Goal: Task Accomplishment & Management: Use online tool/utility

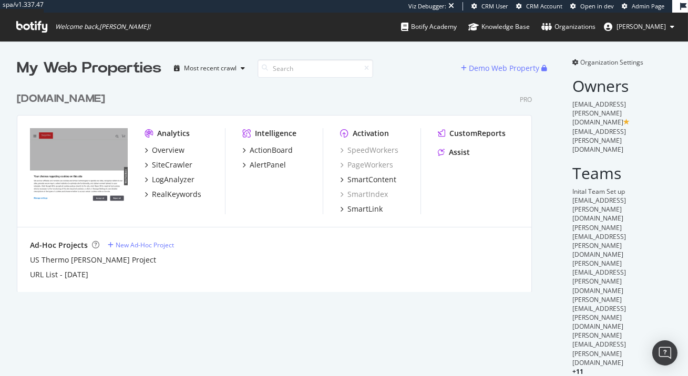
scroll to position [213, 524]
click at [447, 134] on div "CustomReports" at bounding box center [472, 133] width 68 height 11
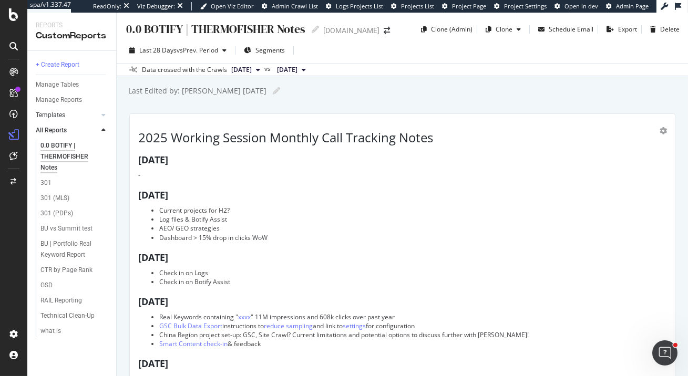
click at [66, 114] on link "Templates" at bounding box center [67, 115] width 63 height 11
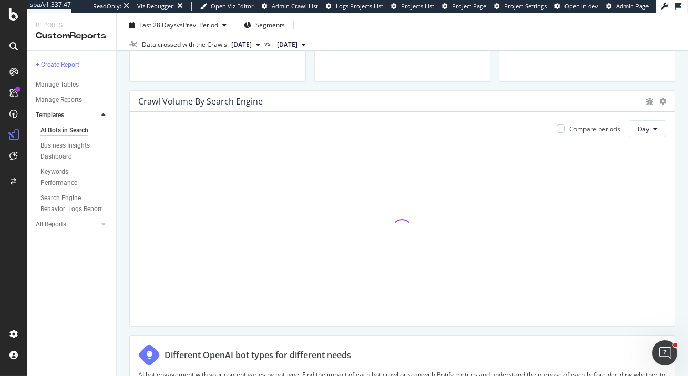
scroll to position [494, 0]
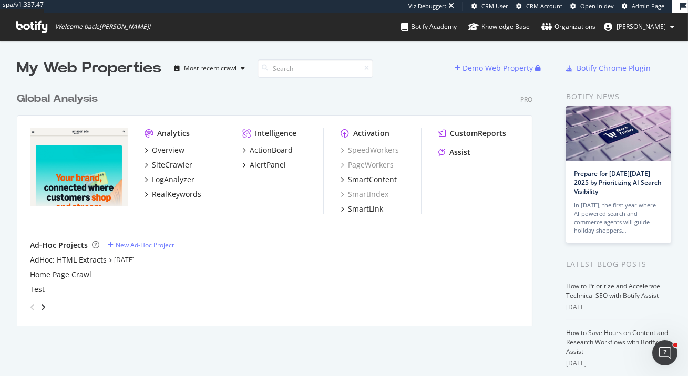
click at [473, 139] on div "CustomReports Assist" at bounding box center [478, 145] width 81 height 34
click at [471, 135] on div "CustomReports" at bounding box center [478, 133] width 56 height 11
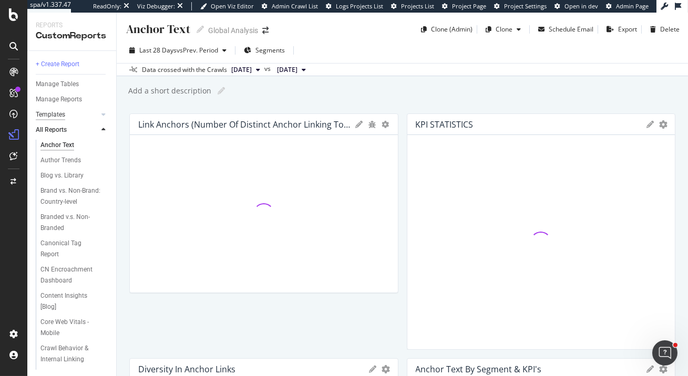
click at [54, 111] on div "Templates" at bounding box center [50, 114] width 29 height 11
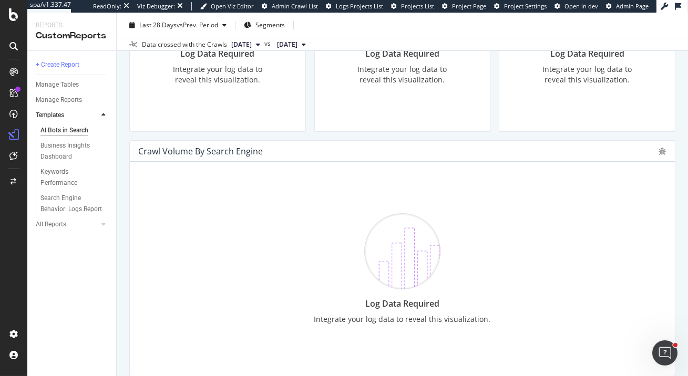
scroll to position [613, 0]
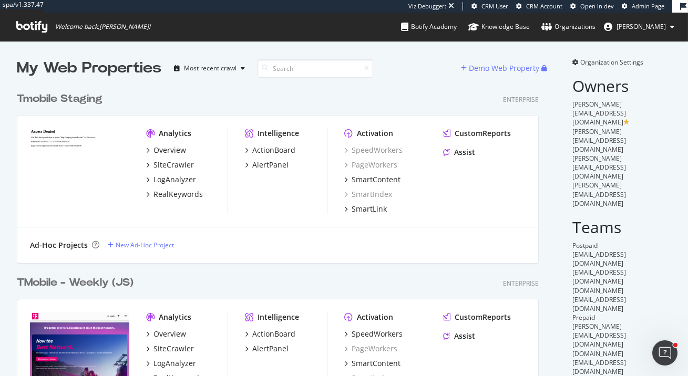
scroll to position [862, 530]
click at [104, 285] on div "TMobile - Weekly (JS)" at bounding box center [75, 282] width 117 height 15
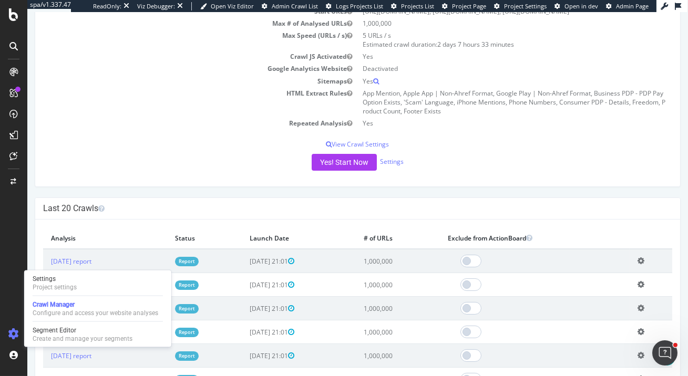
scroll to position [154, 0]
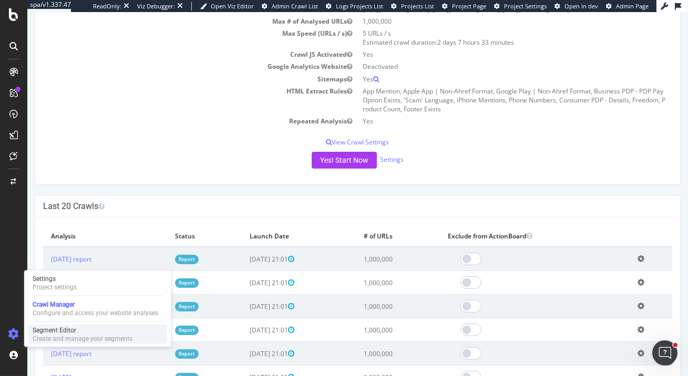
click at [73, 333] on div "Segment Editor" at bounding box center [83, 330] width 100 height 8
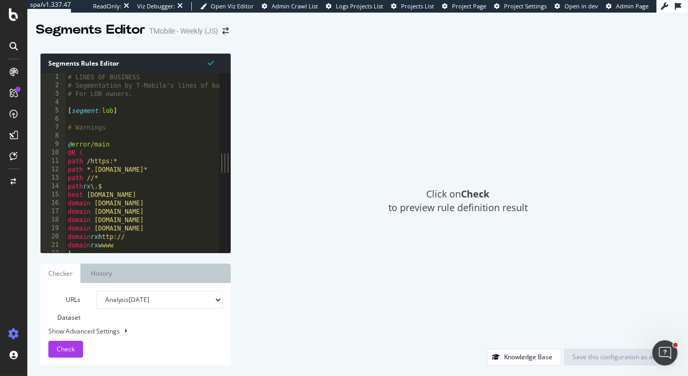
click at [147, 117] on div "# LINES OF BUSINESS # Segmentation by T-Mobile's lines of business. # For LOB o…" at bounding box center [376, 171] width 621 height 197
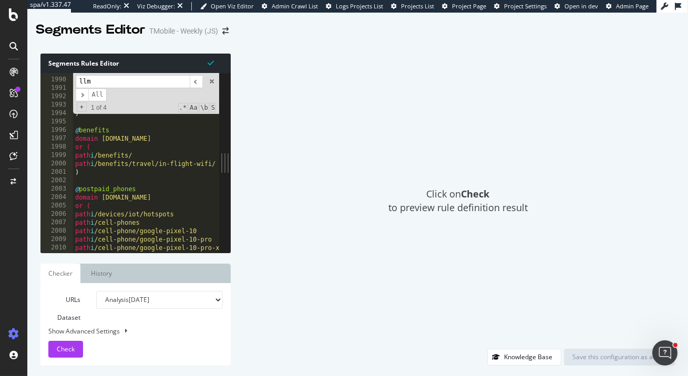
scroll to position [15968, 0]
type input "llm"
click at [91, 159] on div "path i /5g path i /5g/phones path i /coverage/satellite-phone-service path i /c…" at bounding box center [383, 165] width 621 height 197
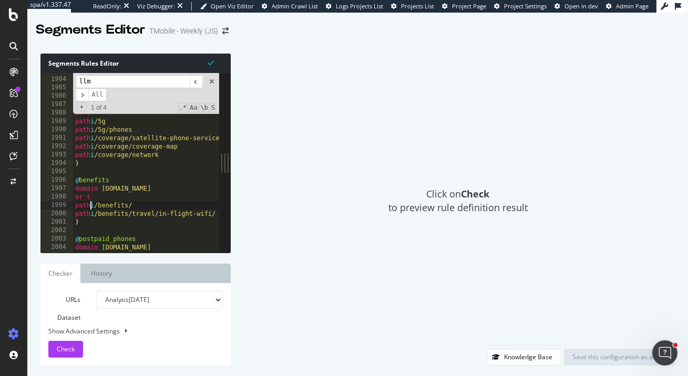
scroll to position [15916, 0]
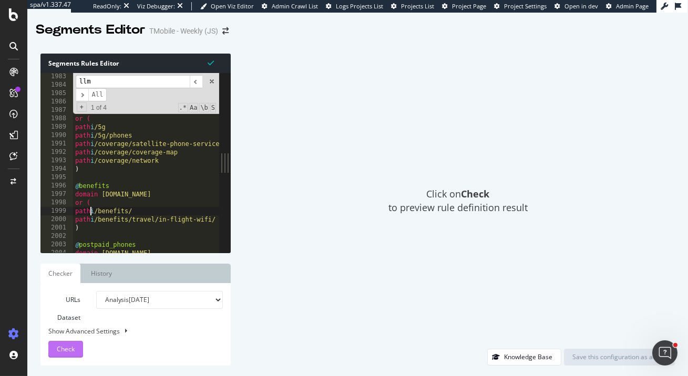
click at [58, 346] on span "Check" at bounding box center [66, 349] width 18 height 9
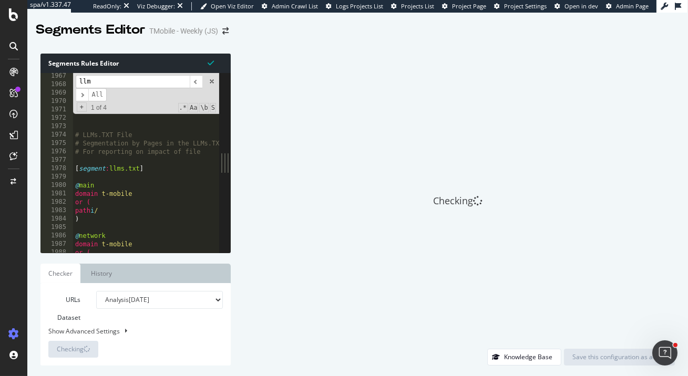
scroll to position [15807, 0]
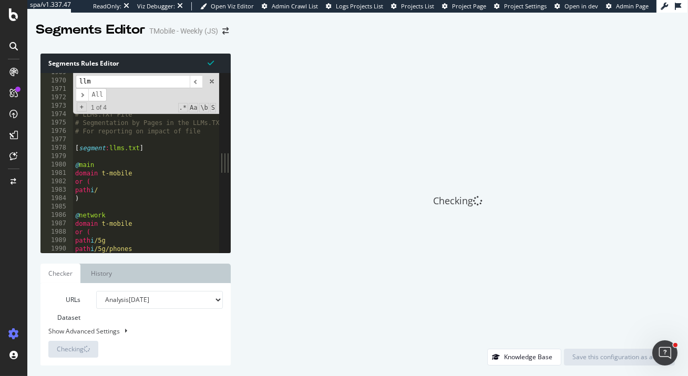
click at [96, 187] on div "path /news* # END OF ADHOC PAGE GROUPS # LLMs.TXT File # Segmentation by Pages …" at bounding box center [383, 166] width 621 height 197
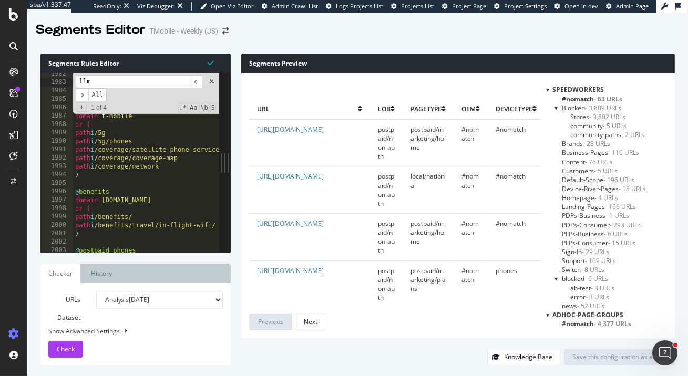
scroll to position [15807, 0]
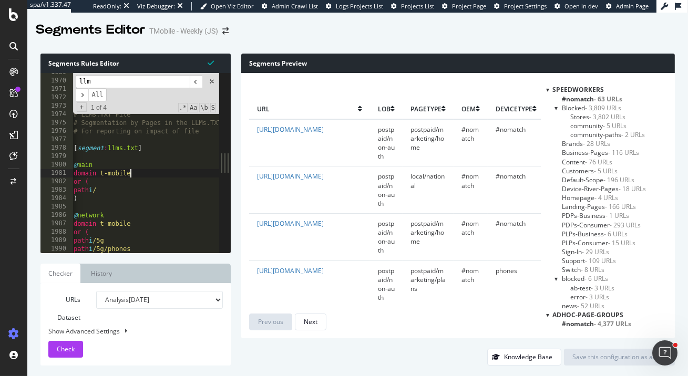
click at [139, 175] on div "path /news* # END OF ADHOC PAGE GROUPS # LLMs.TXT File # Segmentation by Pages …" at bounding box center [381, 166] width 621 height 197
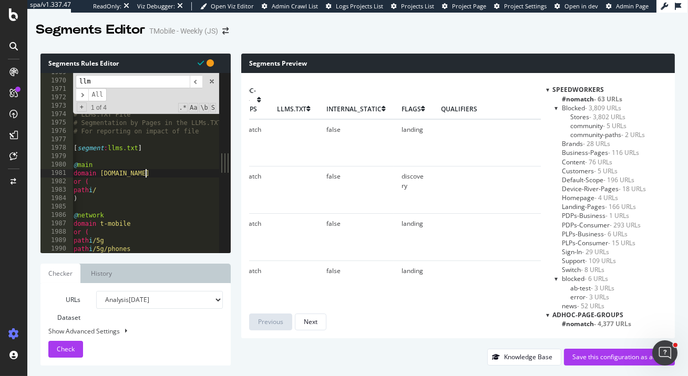
scroll to position [0, 600]
click at [58, 345] on span "Check" at bounding box center [66, 349] width 18 height 9
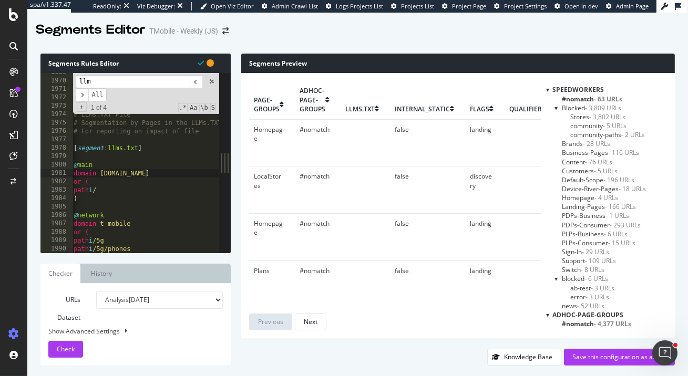
scroll to position [0, 2]
click at [98, 190] on div "path /news* # END OF ADHOC PAGE GROUPS # LLMs.TXT File # Segmentation by Pages …" at bounding box center [381, 166] width 621 height 197
click at [86, 199] on div "path /news* # END OF ADHOC PAGE GROUPS # LLMs.TXT File # Segmentation by Pages …" at bounding box center [383, 166] width 621 height 197
type textarea ")"
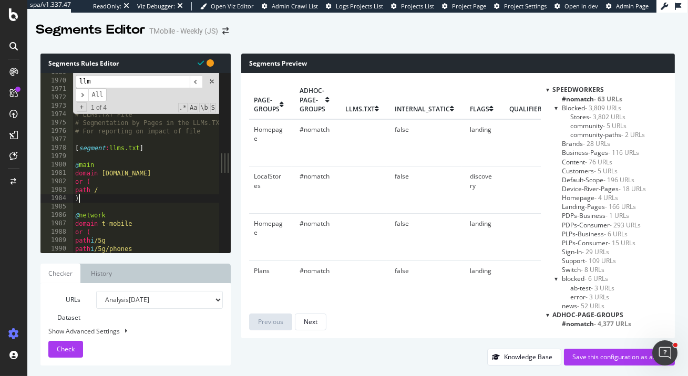
type textarea "\"
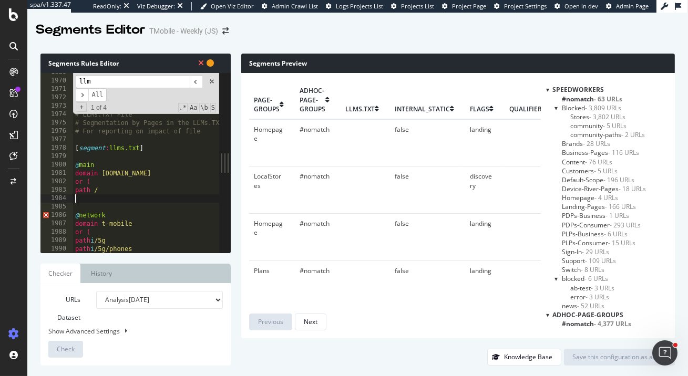
click at [96, 179] on div "path /news* # END OF ADHOC PAGE GROUPS # LLMs.TXT File # Segmentation by Pages …" at bounding box center [383, 166] width 621 height 197
type textarea "o"
type textarea "domain t-mobile.com"
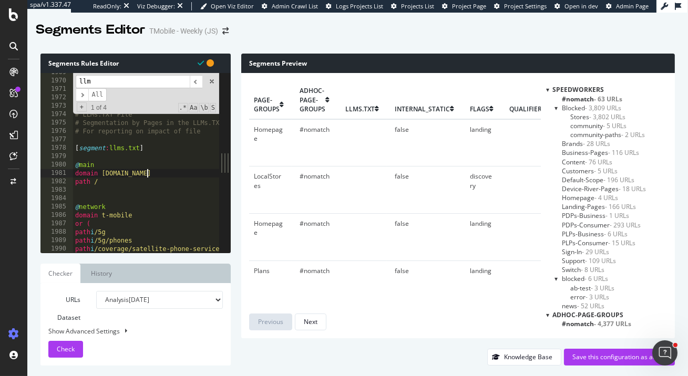
click at [94, 194] on div "path /news* # END OF ADHOC PAGE GROUPS # LLMs.TXT File # Segmentation by Pages …" at bounding box center [383, 166] width 621 height 197
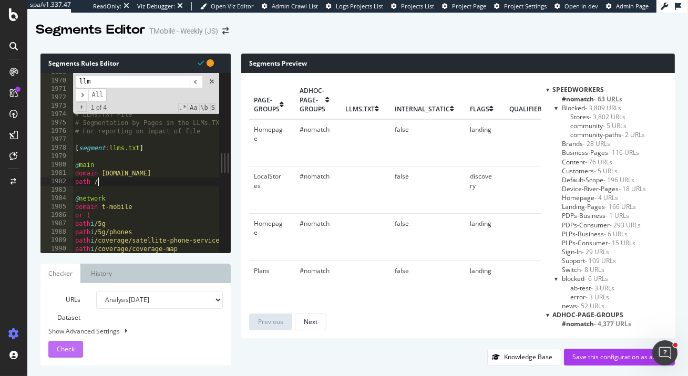
click at [66, 352] on span "Check" at bounding box center [66, 349] width 18 height 9
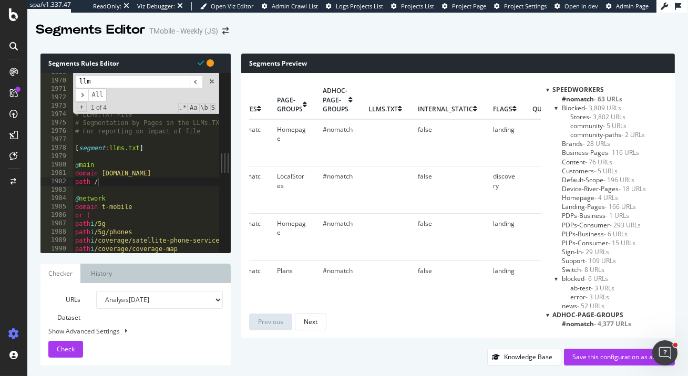
scroll to position [0, 476]
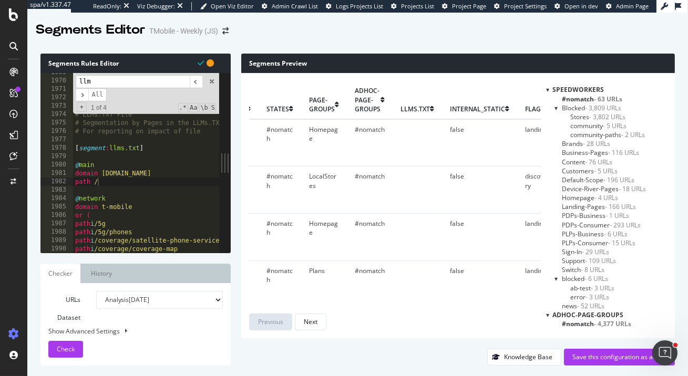
click at [126, 179] on div "path /news* # END OF ADHOC PAGE GROUPS # LLMs.TXT File # Segmentation by Pages …" at bounding box center [383, 166] width 621 height 197
click at [96, 166] on div "path /news* # END OF ADHOC PAGE GROUPS # LLMs.TXT File # Segmentation by Pages …" at bounding box center [383, 166] width 621 height 197
click at [160, 176] on div "path /news* # END OF ADHOC PAGE GROUPS # LLMs.TXT File # Segmentation by Pages …" at bounding box center [383, 166] width 621 height 197
type textarea "domain t-mobile.com"
click at [99, 177] on div "path /news* # END OF ADHOC PAGE GROUPS # LLMs.TXT File # Segmentation by Pages …" at bounding box center [383, 166] width 621 height 197
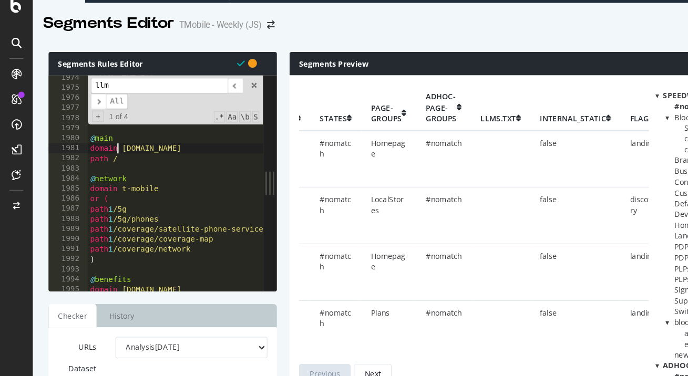
scroll to position [15866, 0]
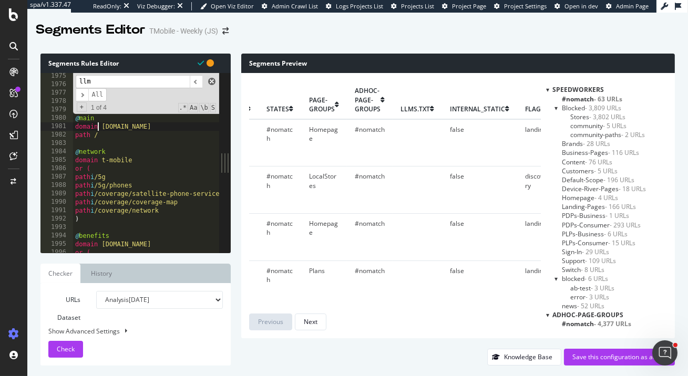
click at [211, 81] on span at bounding box center [211, 81] width 7 height 7
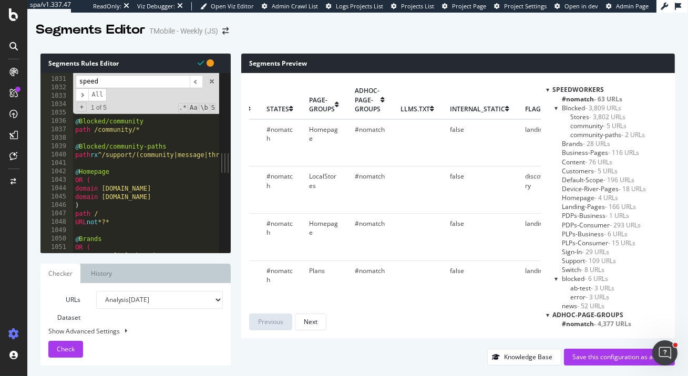
scroll to position [8296, 0]
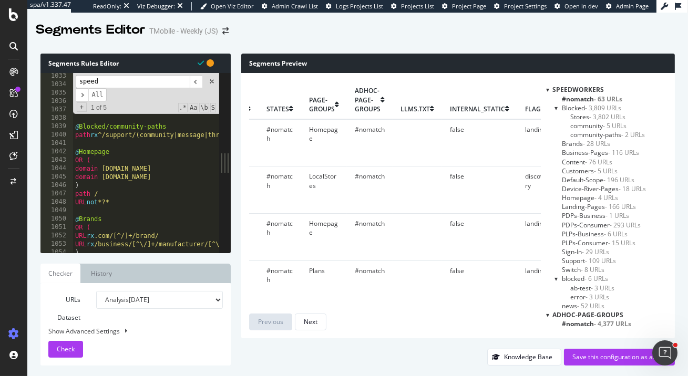
type input "speed"
type textarea "domain www.t-mobile.com"
click at [167, 171] on div "query rx ([A,a]sia|.com) ) @ Blocked/community path /community/* @ Blocked/comm…" at bounding box center [383, 170] width 621 height 197
click at [146, 81] on input "speed" at bounding box center [133, 81] width 114 height 13
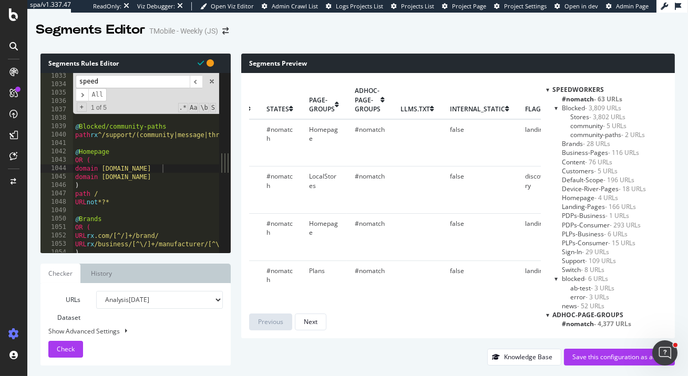
click at [146, 81] on input "speed" at bounding box center [133, 81] width 114 height 13
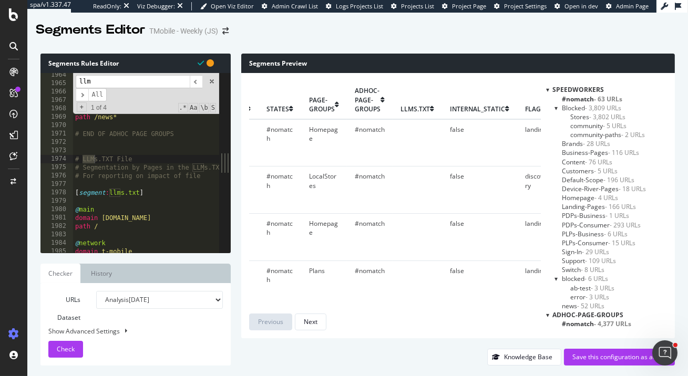
scroll to position [15780, 0]
type input "llm"
click at [102, 218] on div "@ Community domain community.t-mobile.com @ News path /news* # END OF ADHOC PAG…" at bounding box center [383, 169] width 621 height 197
click at [155, 225] on div "@ Community domain community.t-mobile.com @ News path /news* # END OF ADHOC PAG…" at bounding box center [383, 169] width 621 height 197
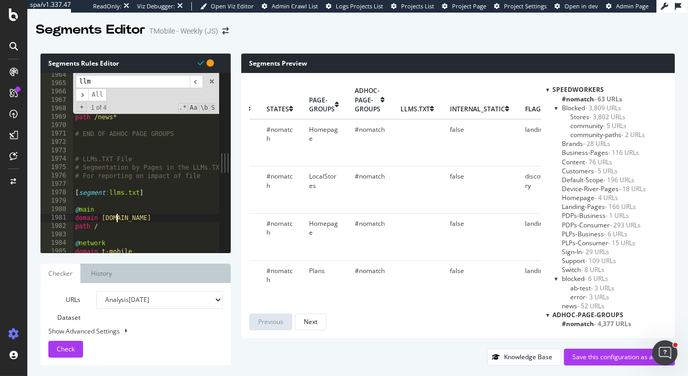
type textarea "path /"
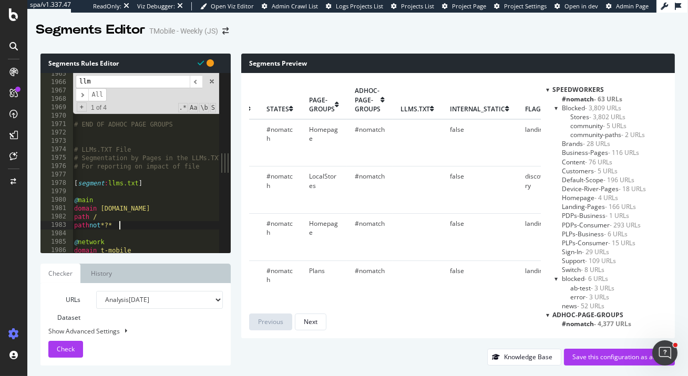
scroll to position [15785, 0]
click at [64, 346] on span "Check" at bounding box center [66, 349] width 18 height 9
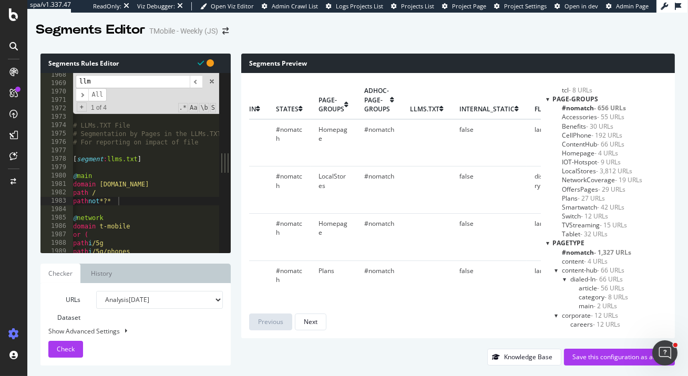
scroll to position [854, 0]
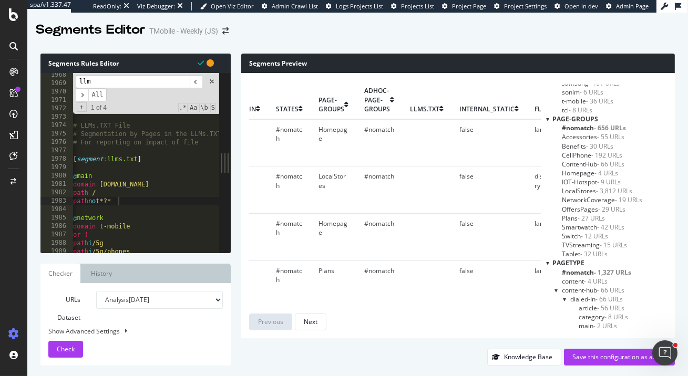
click at [549, 264] on div at bounding box center [547, 263] width 3 height 9
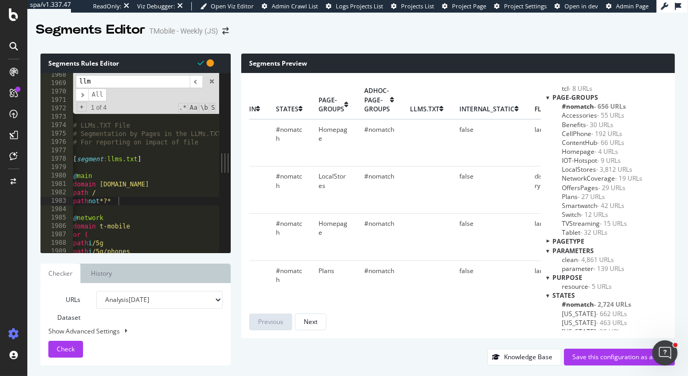
click at [549, 252] on div at bounding box center [547, 251] width 3 height 9
click at [549, 261] on div at bounding box center [547, 259] width 3 height 9
click at [569, 263] on div "purpose" at bounding box center [606, 259] width 121 height 9
click at [549, 268] on div at bounding box center [547, 268] width 3 height 9
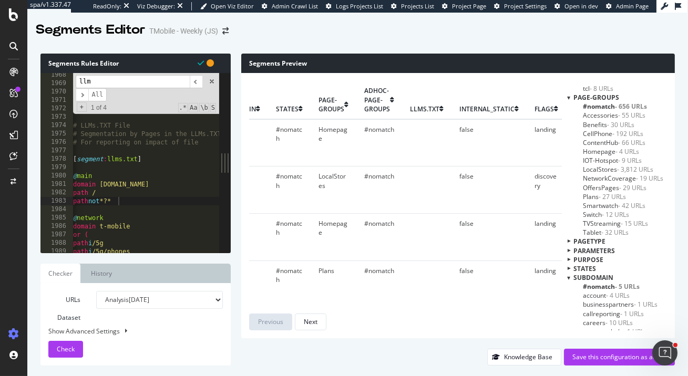
click at [569, 276] on div at bounding box center [568, 277] width 3 height 9
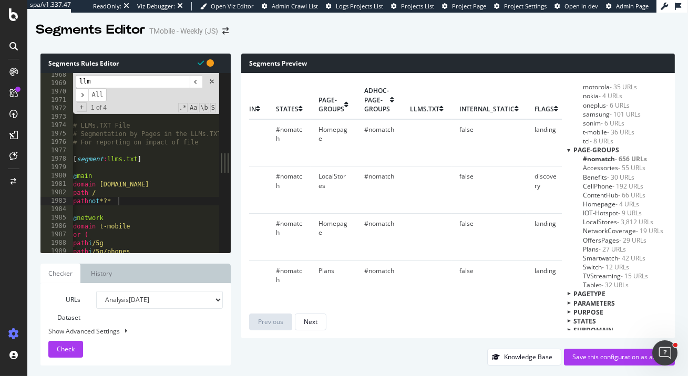
scroll to position [822, 0]
click at [570, 153] on div "page-groups" at bounding box center [617, 150] width 100 height 9
click at [568, 150] on div at bounding box center [568, 150] width 3 height 9
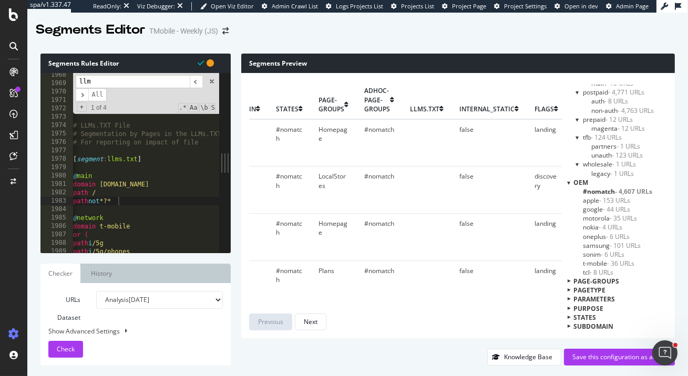
click at [569, 183] on div at bounding box center [568, 182] width 3 height 9
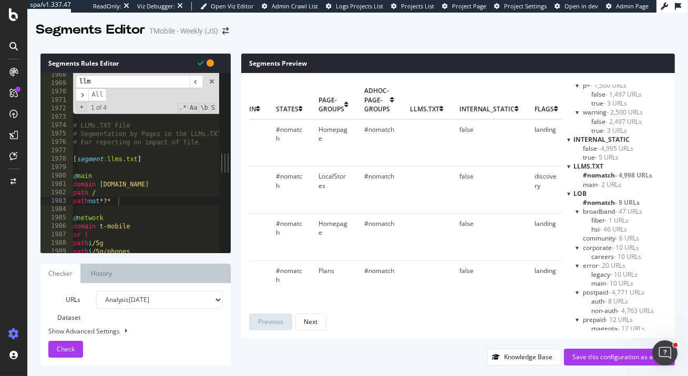
click at [568, 195] on div at bounding box center [568, 193] width 3 height 9
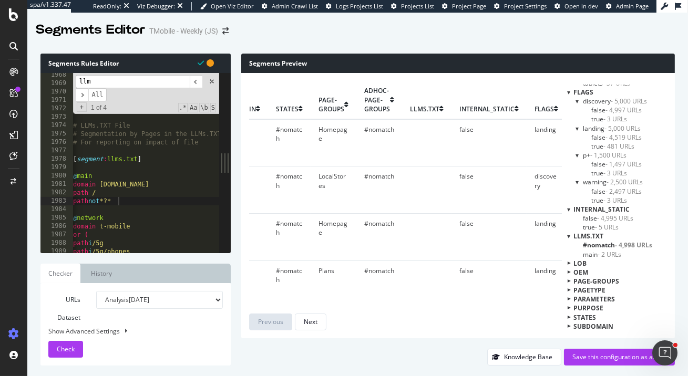
click at [596, 255] on span "main - 2 URLs" at bounding box center [602, 254] width 38 height 9
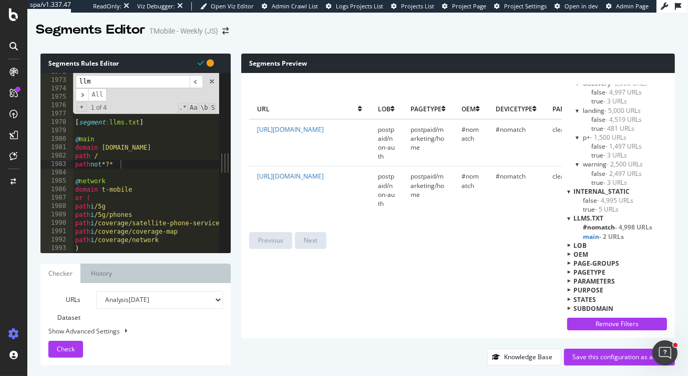
scroll to position [15872, 0]
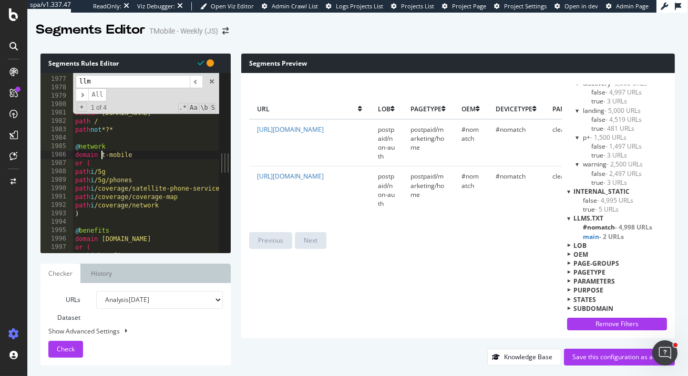
click at [101, 157] on div "# For reporting on impact of file [ segment : llms.txt ] @ main domain www.t-mo…" at bounding box center [383, 165] width 621 height 197
click at [156, 153] on div "# For reporting on impact of file [ segment : llms.txt ] @ main domain www.t-mo…" at bounding box center [383, 165] width 621 height 197
click at [99, 171] on div "# For reporting on impact of file [ segment : llms.txt ] @ main domain www.t-mo…" at bounding box center [383, 165] width 621 height 197
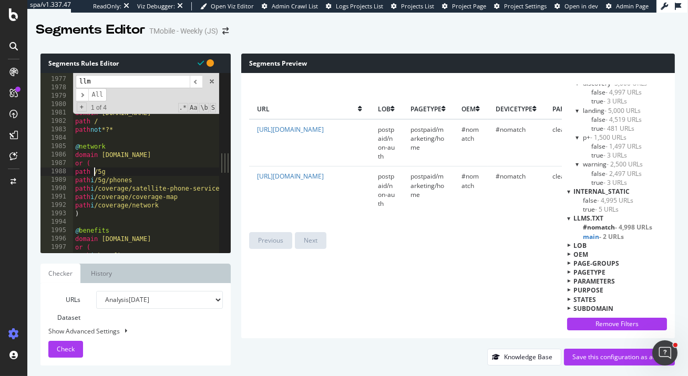
scroll to position [0, 2]
click at [101, 181] on div "# For reporting on impact of file [ segment : llms.txt ] @ main domain www.t-mo…" at bounding box center [383, 165] width 621 height 197
click at [104, 186] on div "# For reporting on impact of file [ segment : llms.txt ] @ main domain www.t-mo…" at bounding box center [383, 165] width 621 height 197
click at [102, 197] on div "# For reporting on impact of file [ segment : llms.txt ] @ main domain www.t-mo…" at bounding box center [383, 165] width 621 height 197
click at [103, 203] on div "# For reporting on impact of file [ segment : llms.txt ] @ main domain www.t-mo…" at bounding box center [383, 165] width 621 height 197
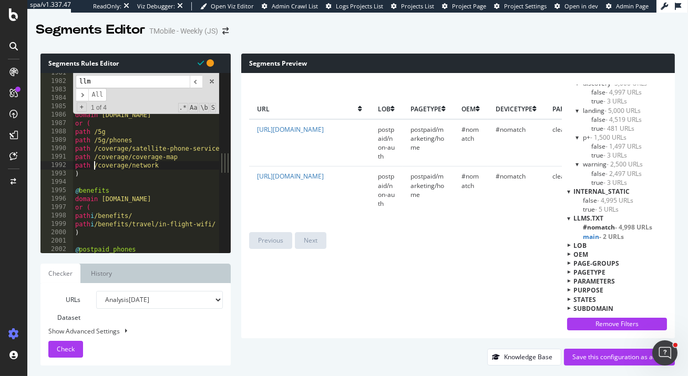
scroll to position [15914, 0]
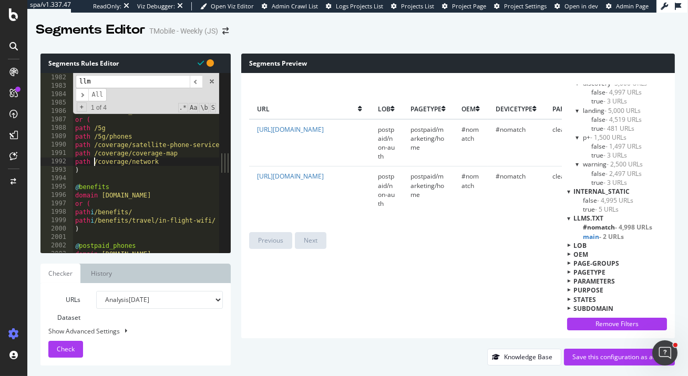
click at [101, 200] on div "domain www.t-mobile.com path / path not *?* @ network domain www.t-mobile.com o…" at bounding box center [383, 163] width 621 height 197
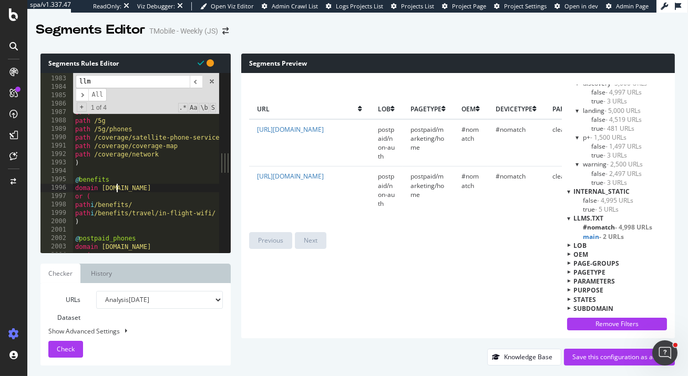
click at [99, 204] on div "path / path not *?* @ network domain www.t-mobile.com or ( path /5g path /5g/ph…" at bounding box center [383, 164] width 621 height 197
click at [102, 214] on div "path / path not *?* @ network domain www.t-mobile.com or ( path /5g path /5g/ph…" at bounding box center [383, 164] width 621 height 197
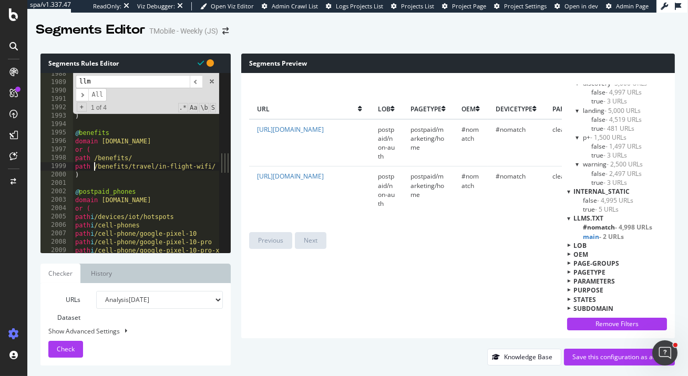
scroll to position [15967, 0]
click at [101, 201] on div "path /5g path /5g/phones path /coverage/satellite-phone-service path /coverage/…" at bounding box center [383, 167] width 621 height 197
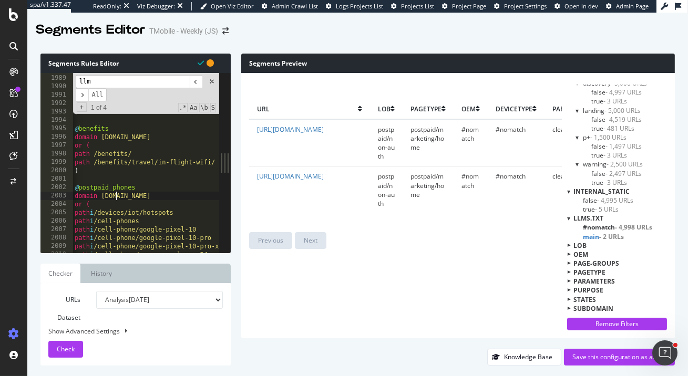
click at [101, 210] on div "path /5g path /5g/phones path /coverage/satellite-phone-service path /coverage/…" at bounding box center [383, 164] width 621 height 197
click at [101, 220] on div "path /5g path /5g/phones path /coverage/satellite-phone-service path /coverage/…" at bounding box center [383, 164] width 621 height 197
click at [102, 226] on div "path /5g path /5g/phones path /coverage/satellite-phone-service path /coverage/…" at bounding box center [383, 164] width 621 height 197
click at [100, 237] on div "path /5g path /5g/phones path /coverage/satellite-phone-service path /coverage/…" at bounding box center [383, 164] width 621 height 197
click at [101, 244] on div at bounding box center [383, 248] width 621 height 11
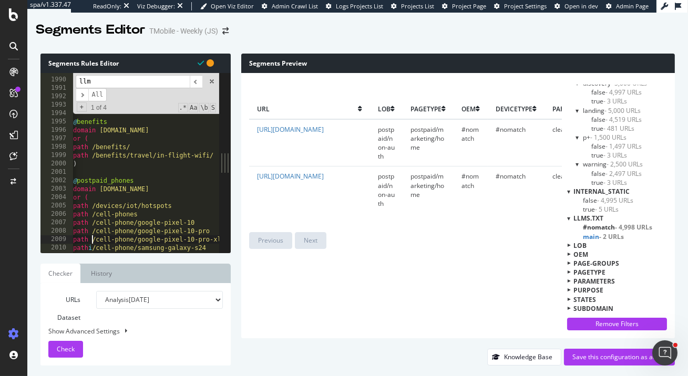
scroll to position [0, 3]
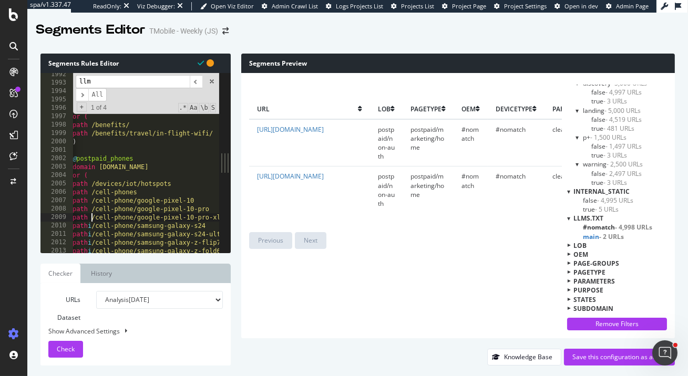
click at [97, 227] on div "path /coverage/network ) @ benefits domain www.t-mobile.com or ( path /benefits…" at bounding box center [380, 168] width 621 height 197
click at [94, 231] on div "path /coverage/network ) @ benefits domain www.t-mobile.com or ( path /benefits…" at bounding box center [380, 168] width 621 height 197
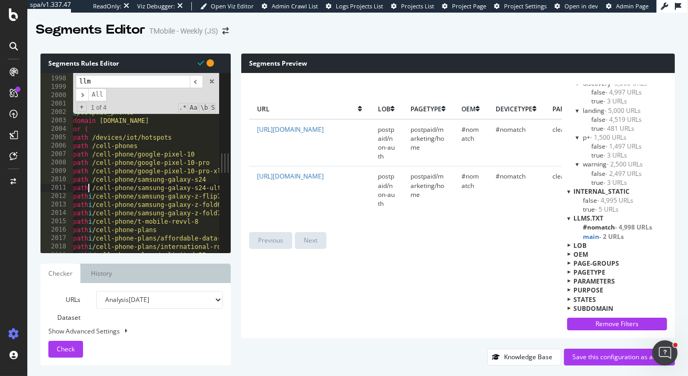
scroll to position [16041, 0]
click at [96, 193] on div "or ( path /benefits/ path /benefits/travel/in-flight-wifi/ ) @ postpaid_phones …" at bounding box center [381, 164] width 621 height 197
click at [96, 204] on div "or ( path /benefits/ path /benefits/travel/in-flight-wifi/ ) @ postpaid_phones …" at bounding box center [381, 164] width 621 height 197
click at [96, 214] on div "or ( path /benefits/ path /benefits/travel/in-flight-wifi/ ) @ postpaid_phones …" at bounding box center [381, 164] width 621 height 197
click at [95, 224] on div "or ( path /benefits/ path /benefits/travel/in-flight-wifi/ ) @ postpaid_phones …" at bounding box center [381, 164] width 621 height 197
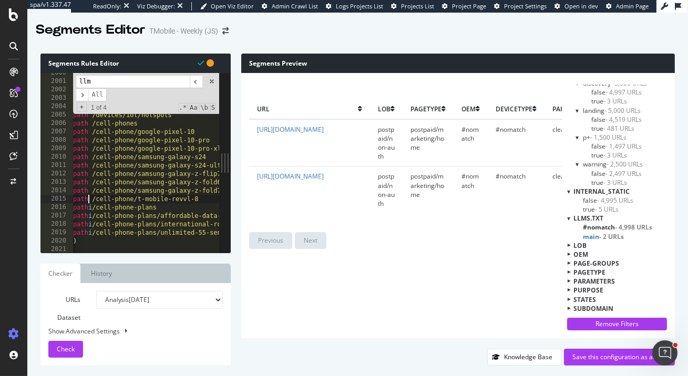
scroll to position [16086, 0]
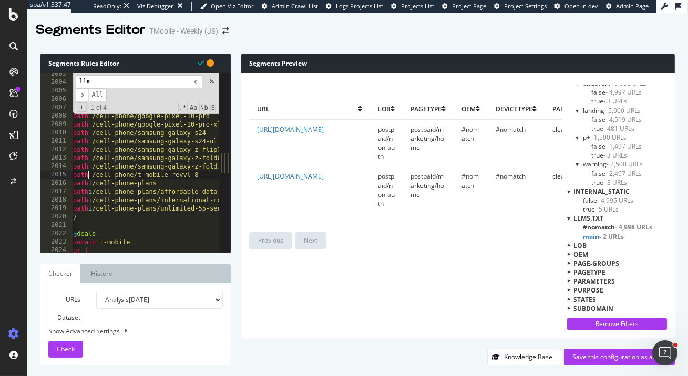
click at [102, 184] on div "domain www.t-mobile.com or ( path /devices/iot/hotspots path /cell-phones path …" at bounding box center [381, 168] width 621 height 197
click at [102, 192] on div "domain www.t-mobile.com or ( path /devices/iot/hotspots path /cell-phones path …" at bounding box center [381, 168] width 621 height 197
click at [98, 200] on div "domain www.t-mobile.com or ( path /devices/iot/hotspots path /cell-phones path …" at bounding box center [381, 168] width 621 height 197
click at [99, 206] on div "domain www.t-mobile.com or ( path /devices/iot/hotspots path /cell-phones path …" at bounding box center [381, 168] width 621 height 197
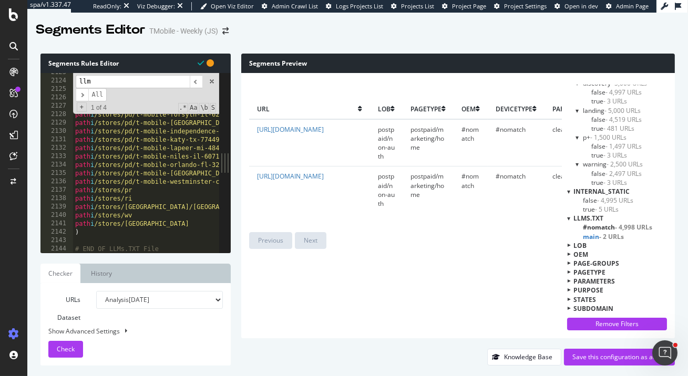
scroll to position [17044, 0]
click at [60, 347] on span "Check" at bounding box center [66, 349] width 18 height 9
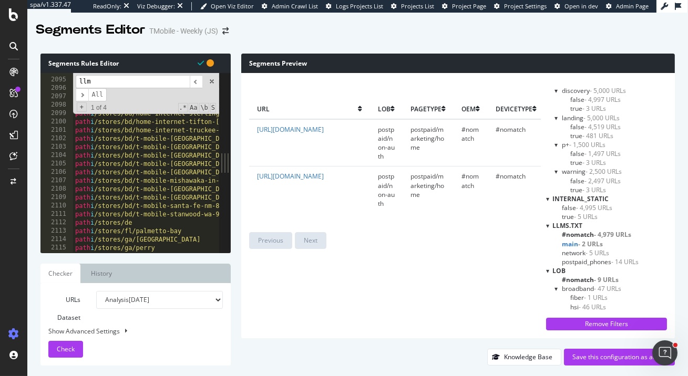
scroll to position [0, 0]
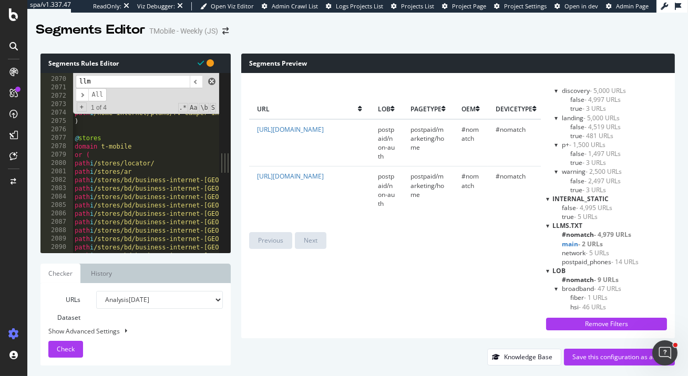
click at [210, 81] on span at bounding box center [211, 81] width 7 height 7
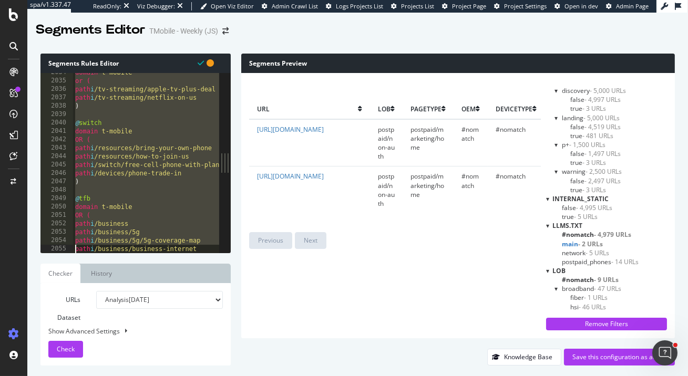
scroll to position [17044, 0]
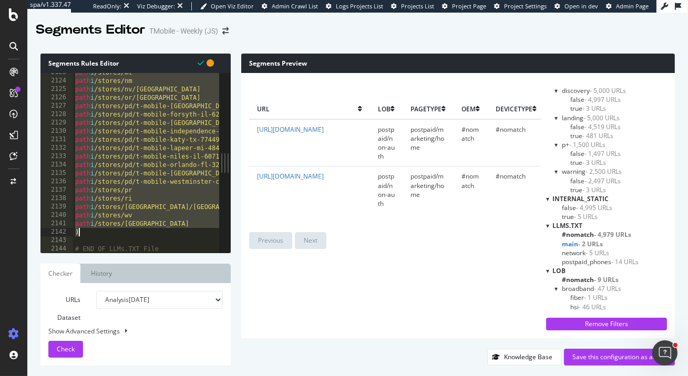
drag, startPoint x: 75, startPoint y: 216, endPoint x: 108, endPoint y: 231, distance: 36.7
click at [108, 231] on div "path i /stores/mt path i /stores/nm path i /stores/nv/reno path i /stores/or/po…" at bounding box center [383, 166] width 621 height 197
type textarea "path i /stores/wi )"
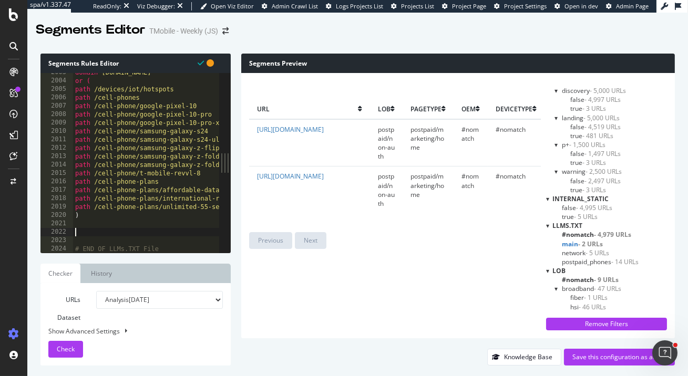
paste textarea ")"
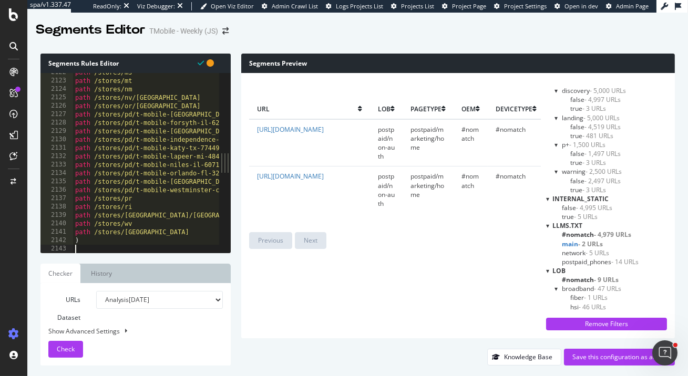
type textarea ")"
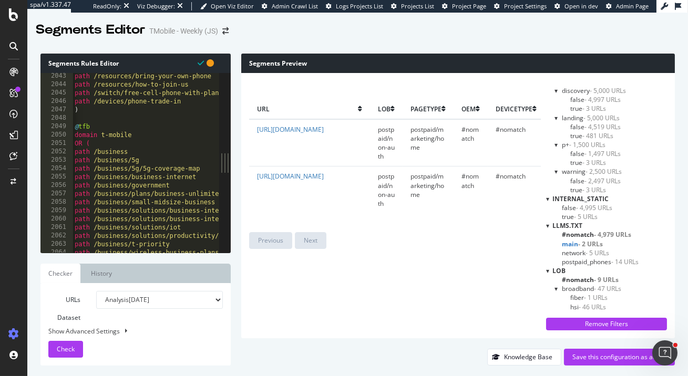
scroll to position [16305, 0]
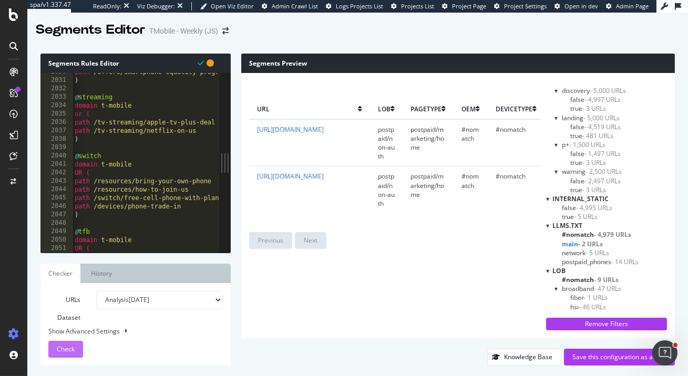
click at [64, 345] on div "Check" at bounding box center [66, 350] width 18 height 16
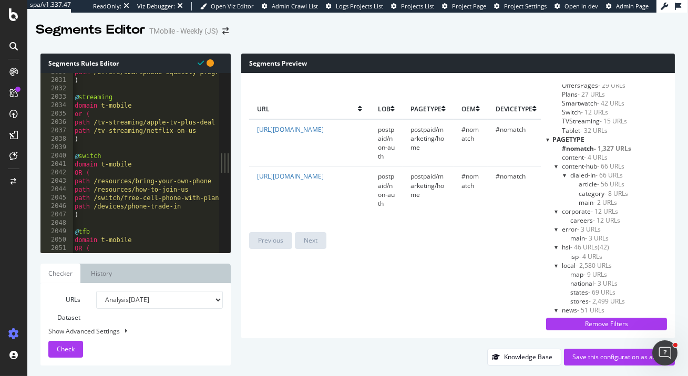
scroll to position [1013, 0]
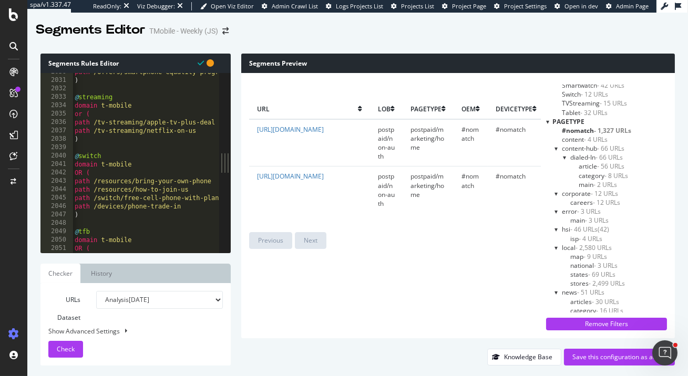
click at [549, 124] on div at bounding box center [547, 121] width 3 height 9
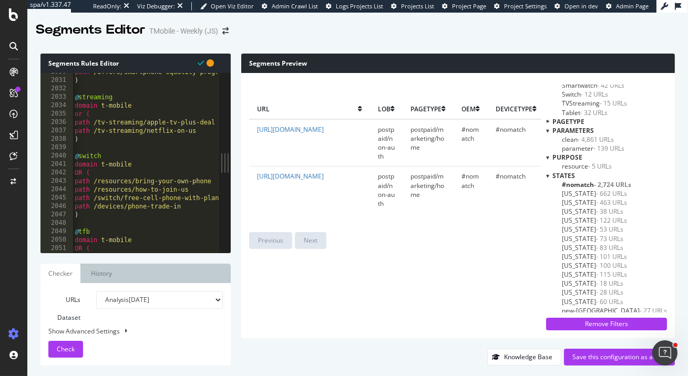
click at [549, 161] on div at bounding box center [547, 157] width 3 height 9
click at [549, 166] on div at bounding box center [547, 166] width 3 height 9
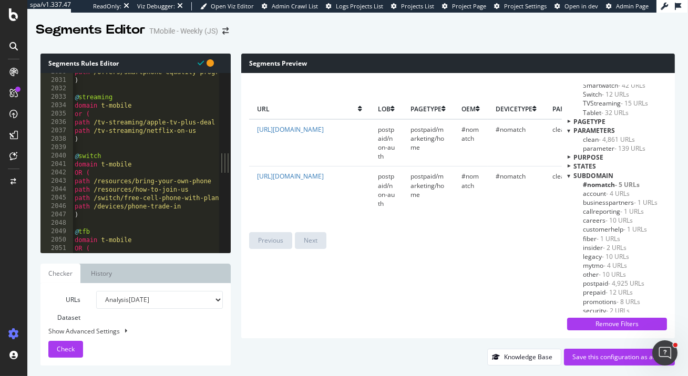
click at [571, 178] on div "subdomain" at bounding box center [617, 175] width 100 height 9
click at [570, 178] on div "subdomain" at bounding box center [617, 175] width 100 height 9
click at [565, 176] on div "url lob pagetype oem devicetype parameters SpeedWorkers subdomain states page-g…" at bounding box center [458, 205] width 434 height 265
click at [569, 178] on div at bounding box center [568, 175] width 3 height 9
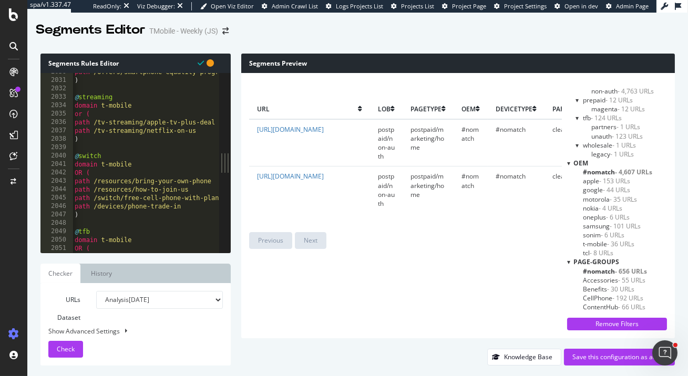
scroll to position [705, 0]
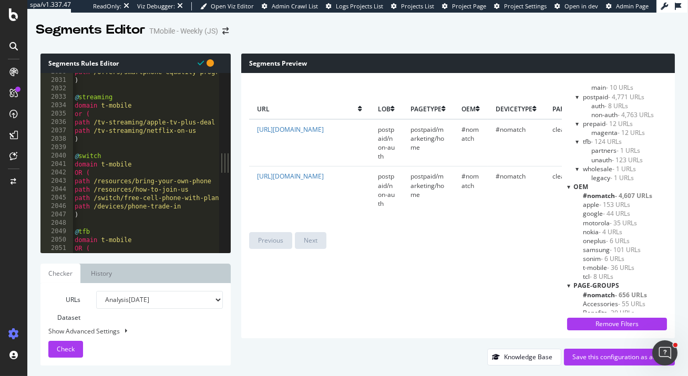
click at [569, 186] on div at bounding box center [568, 186] width 3 height 9
click at [568, 196] on div at bounding box center [568, 195] width 3 height 9
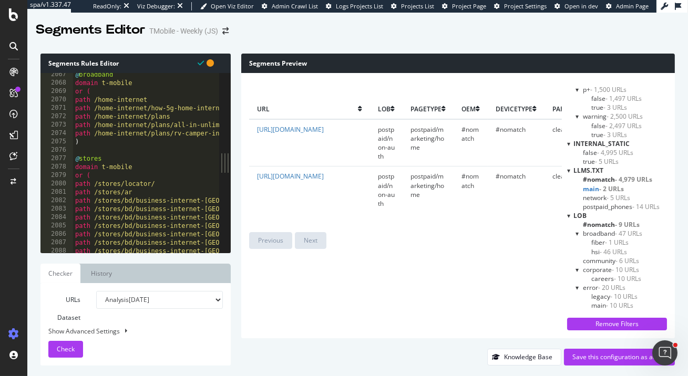
scroll to position [494, 0]
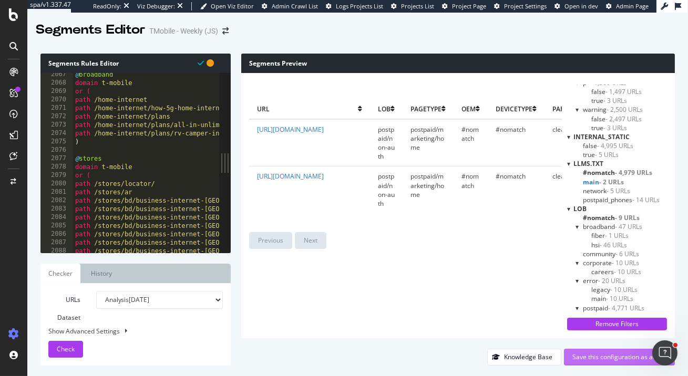
click at [575, 355] on div "Save this configuration as active" at bounding box center [619, 357] width 94 height 9
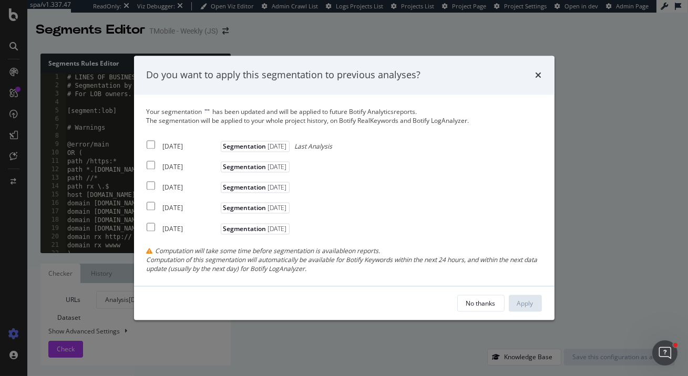
click at [166, 144] on div "2025 Sep. 26th" at bounding box center [190, 146] width 55 height 9
checkbox input "true"
click at [171, 169] on div "2025 Sep. 19th" at bounding box center [190, 167] width 55 height 9
checkbox input "true"
click at [177, 186] on div "2025 Sep. 12th" at bounding box center [190, 187] width 55 height 9
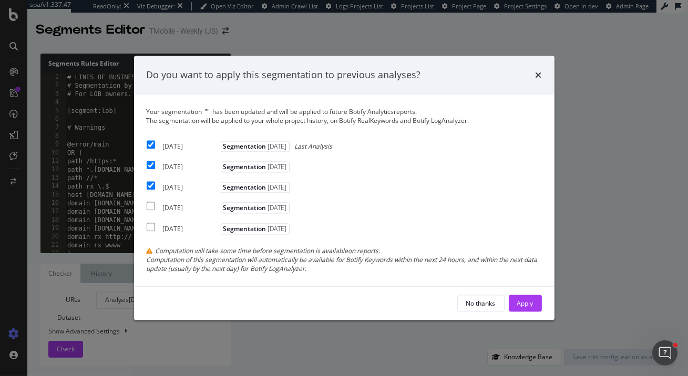
checkbox input "true"
click at [511, 301] on button "Apply" at bounding box center [525, 303] width 33 height 17
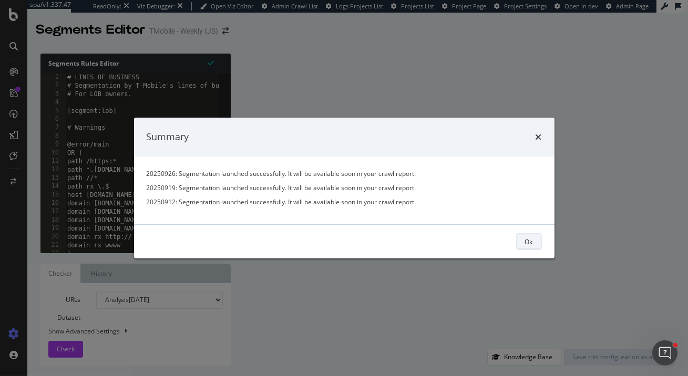
click at [527, 235] on div "Ok" at bounding box center [529, 241] width 8 height 15
